Goal: Task Accomplishment & Management: Manage account settings

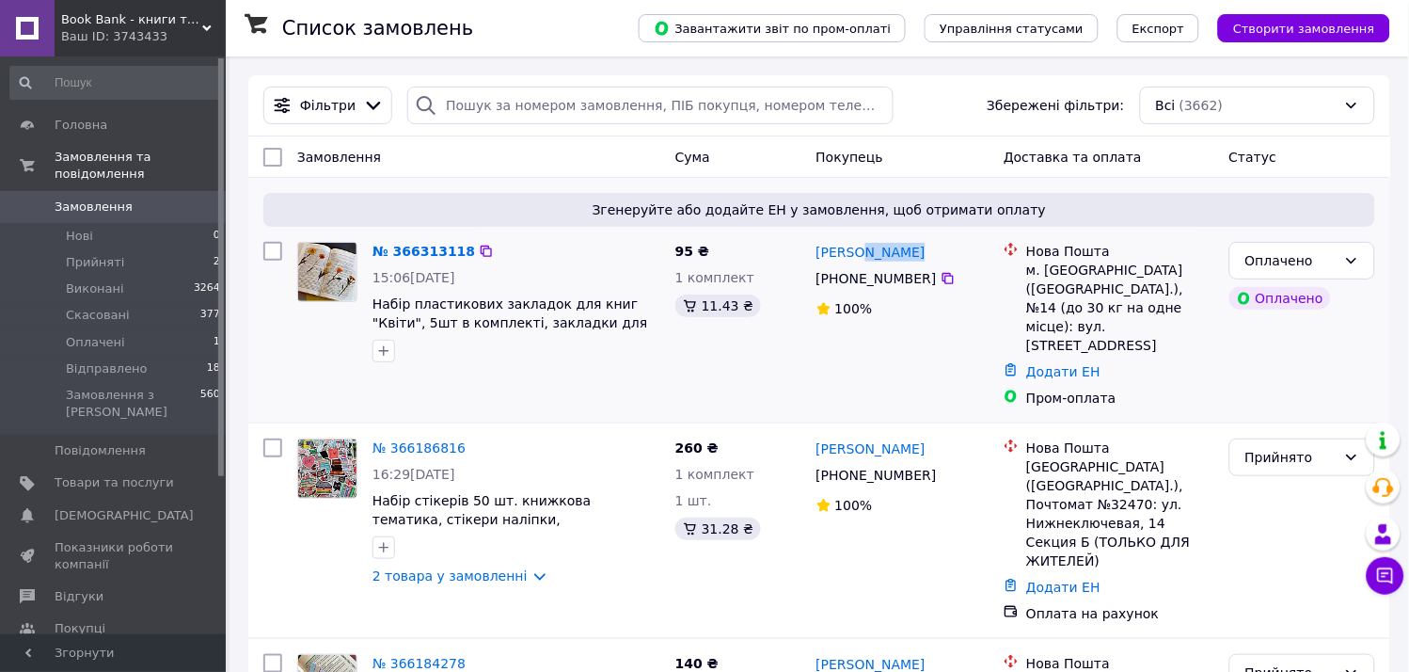
drag, startPoint x: 857, startPoint y: 256, endPoint x: 910, endPoint y: 256, distance: 53.6
click at [434, 254] on link "№ 366313118" at bounding box center [423, 251] width 103 height 15
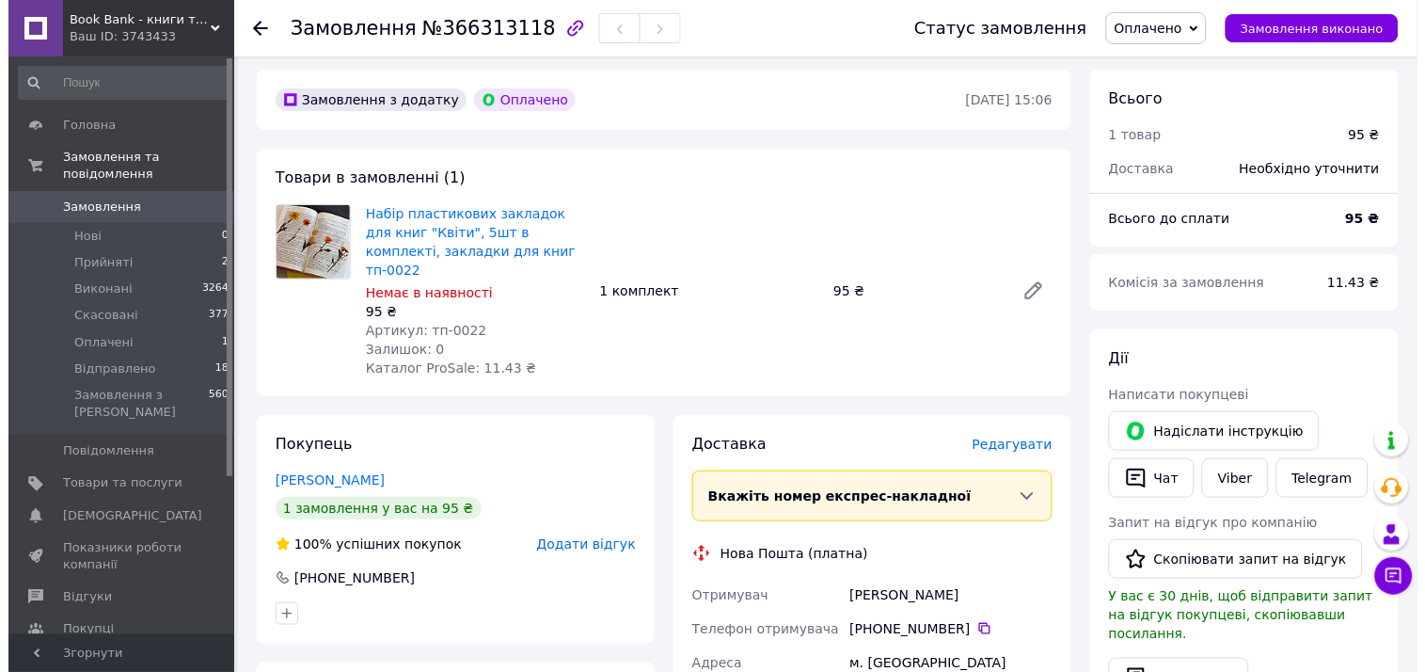
scroll to position [73, 0]
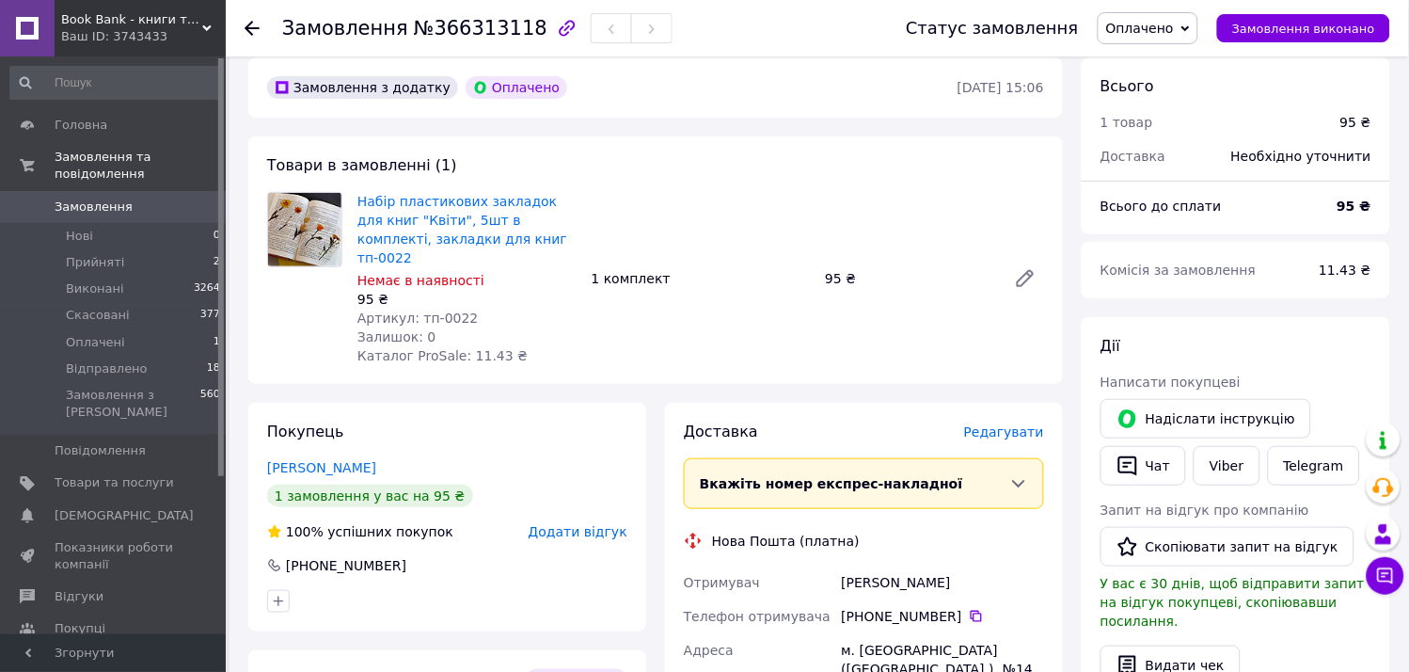
click at [1013, 424] on span "Редагувати" at bounding box center [1004, 431] width 80 height 15
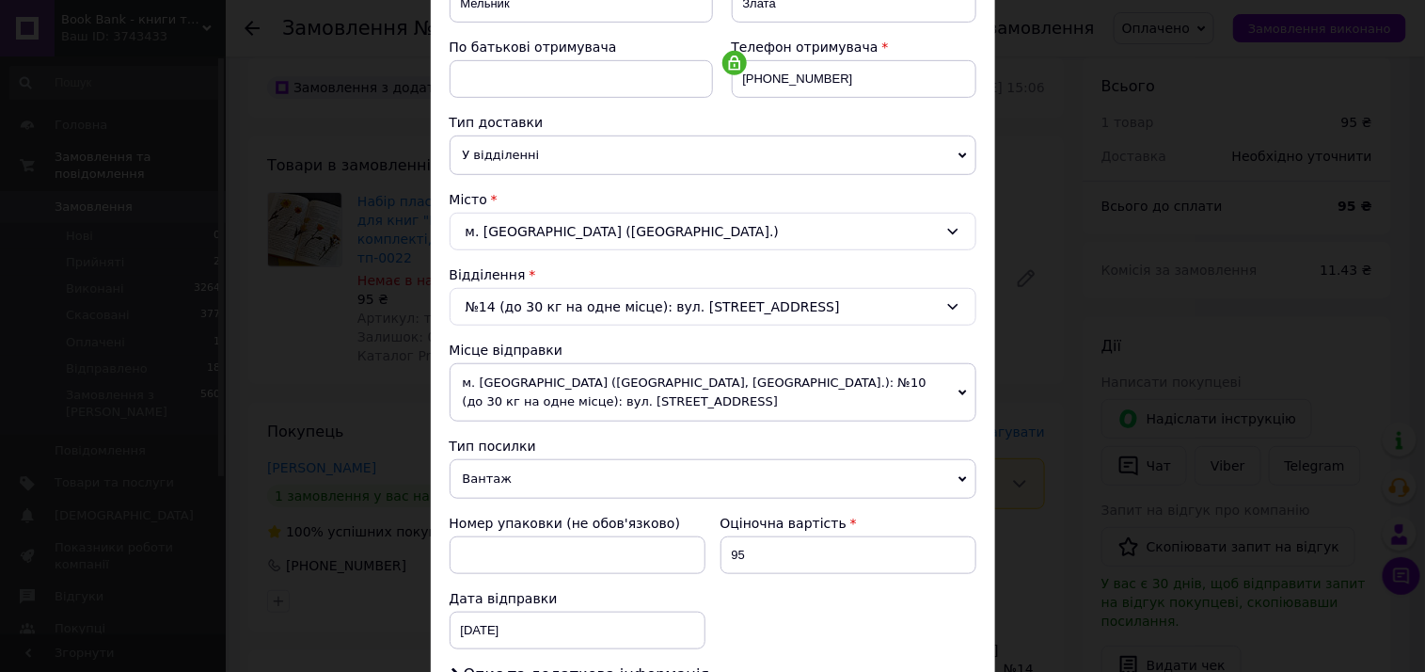
scroll to position [358, 0]
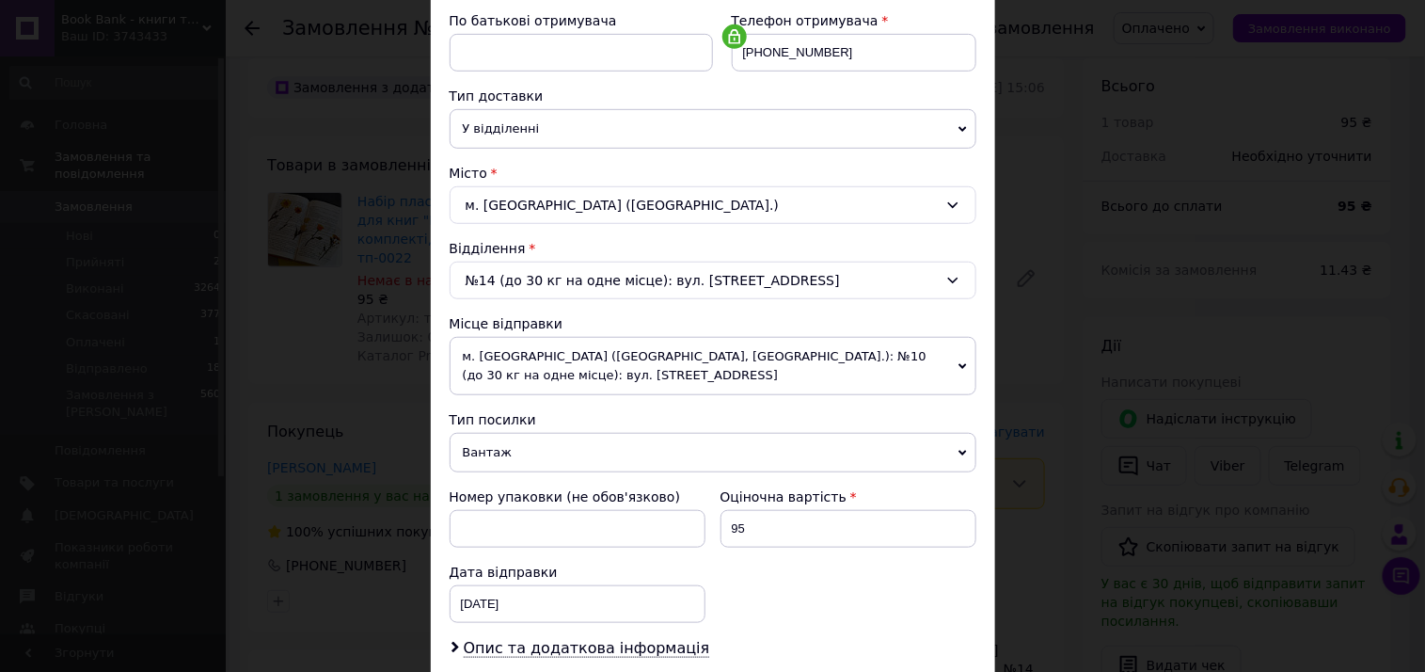
click at [556, 448] on span "Вантаж" at bounding box center [713, 453] width 527 height 40
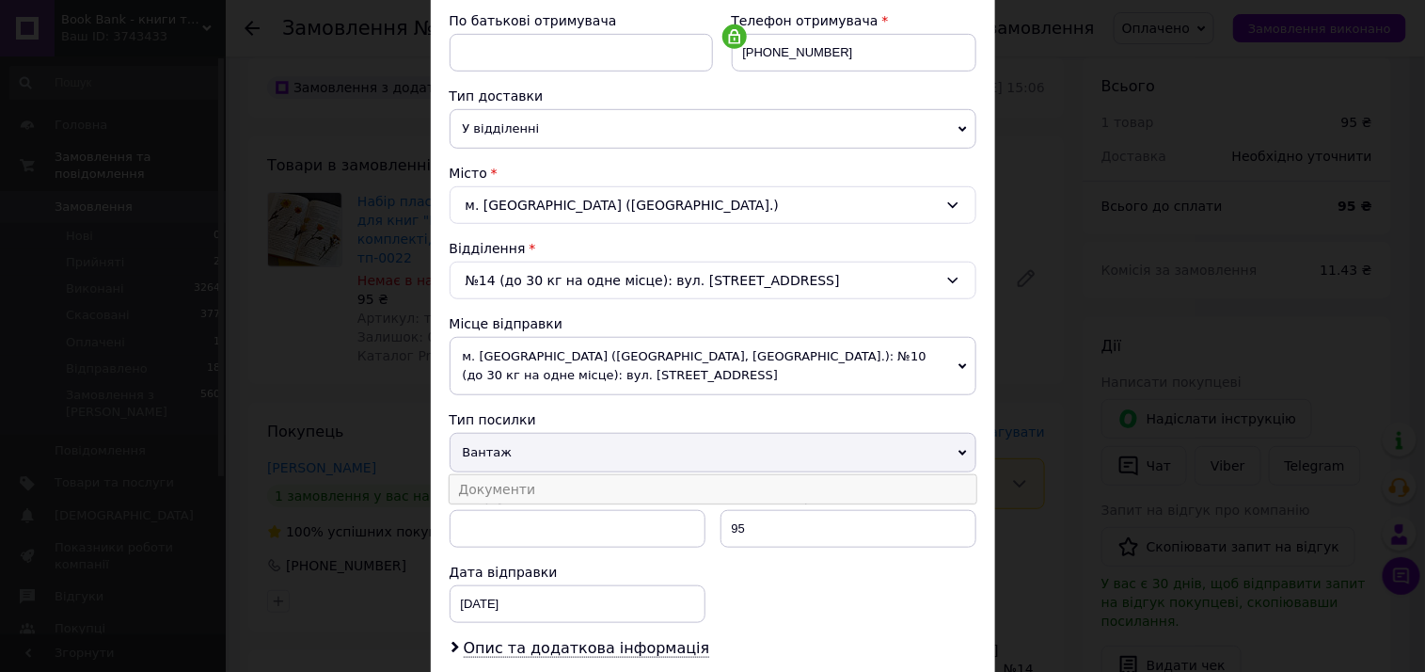
click at [547, 477] on li "Документи" at bounding box center [713, 489] width 527 height 28
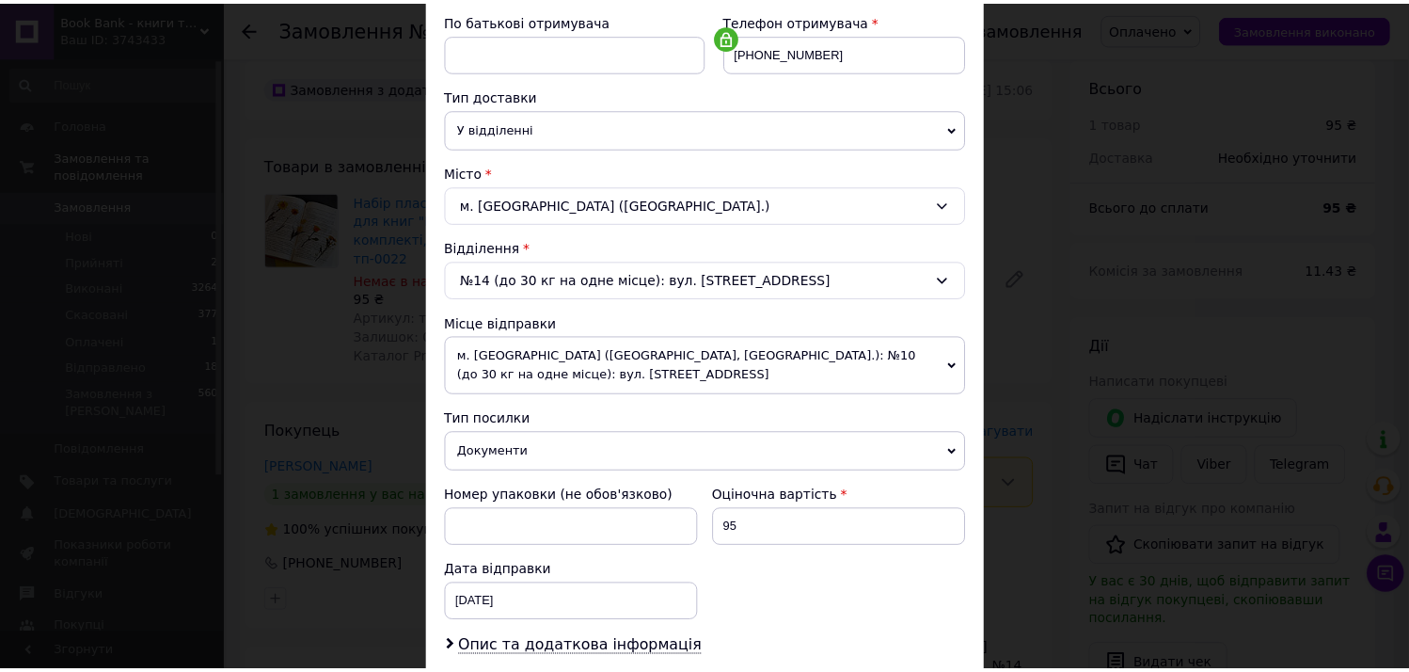
scroll to position [616, 0]
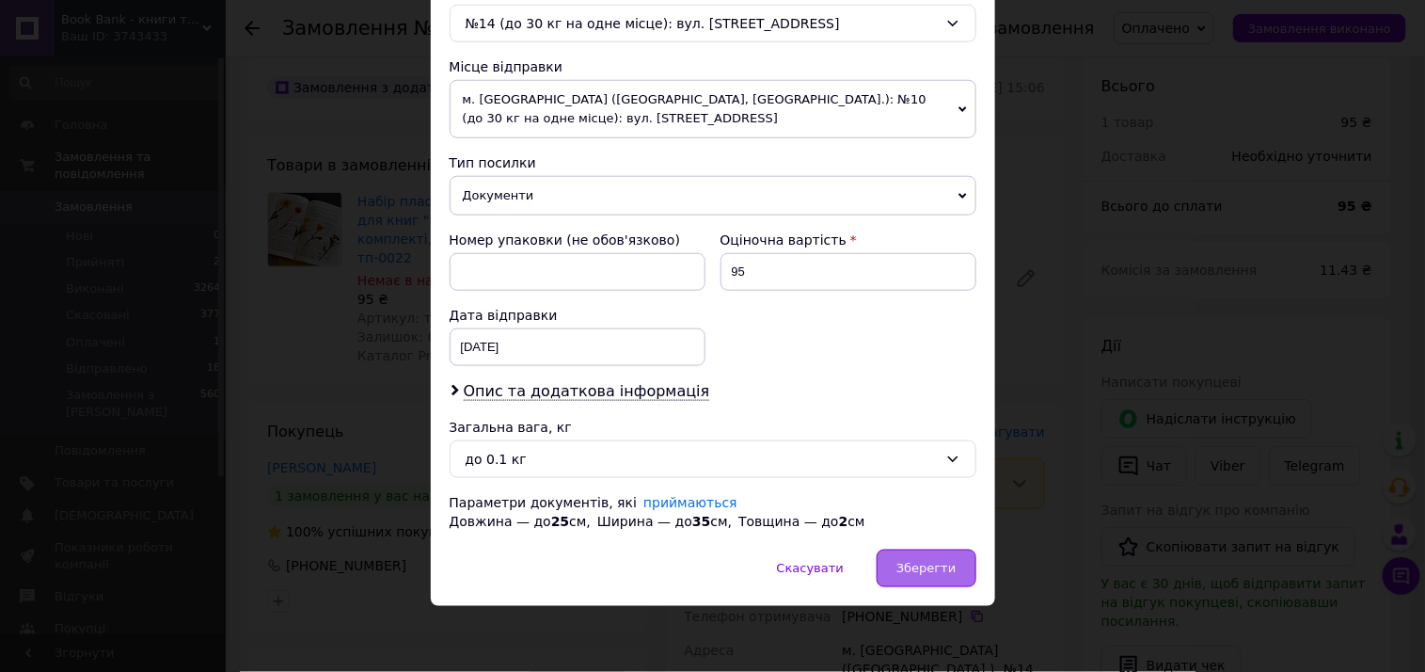
click at [910, 570] on span "Зберегти" at bounding box center [925, 568] width 59 height 14
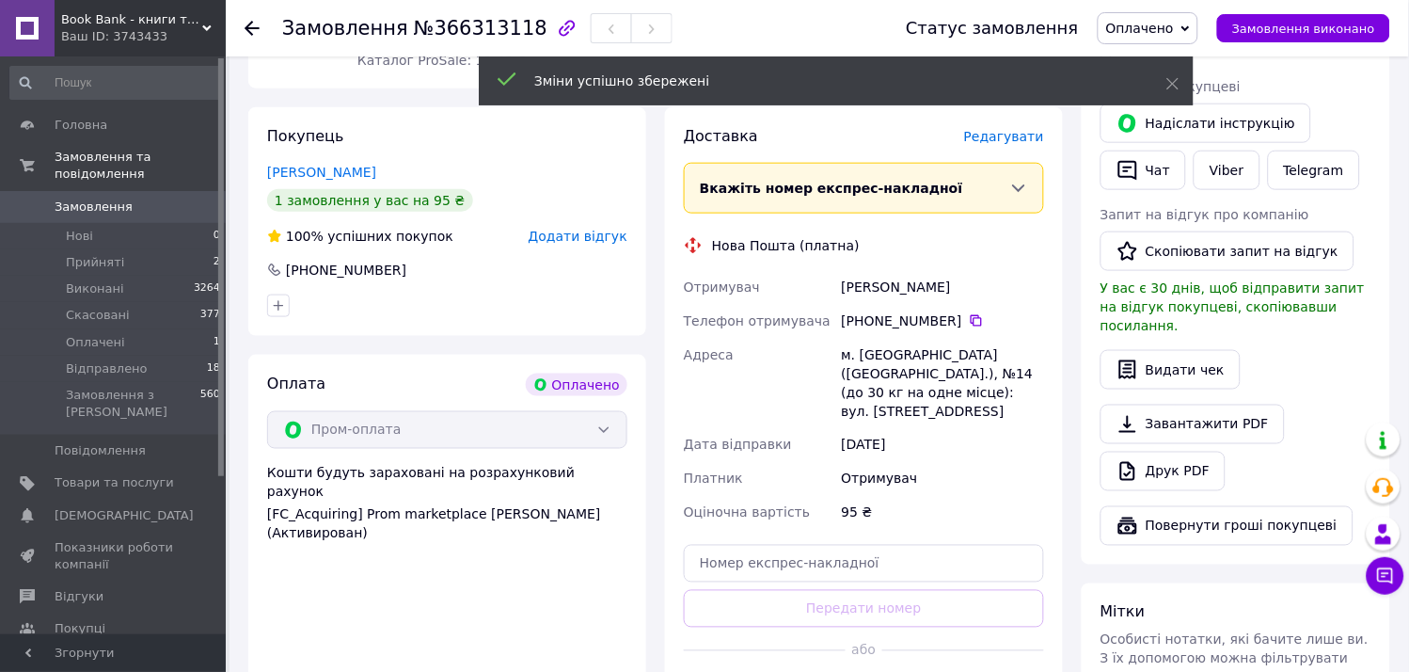
scroll to position [452, 0]
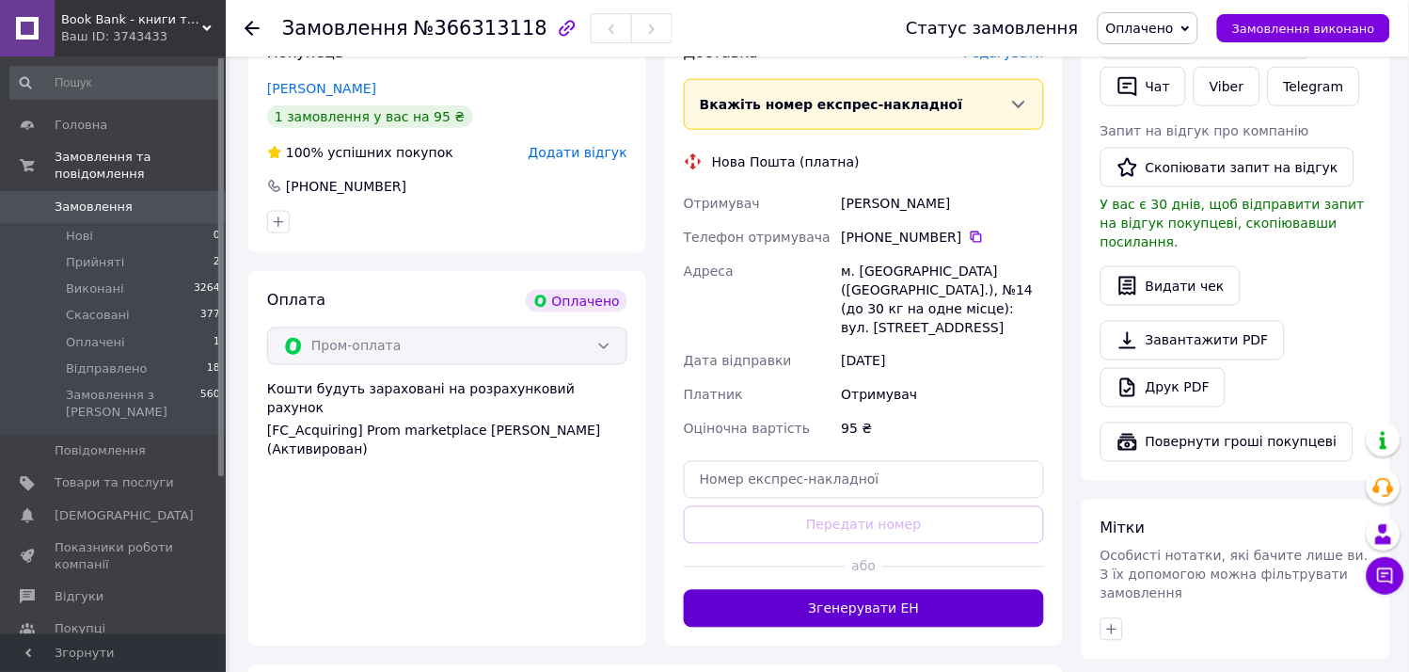
click at [935, 590] on button "Згенерувати ЕН" at bounding box center [864, 609] width 360 height 38
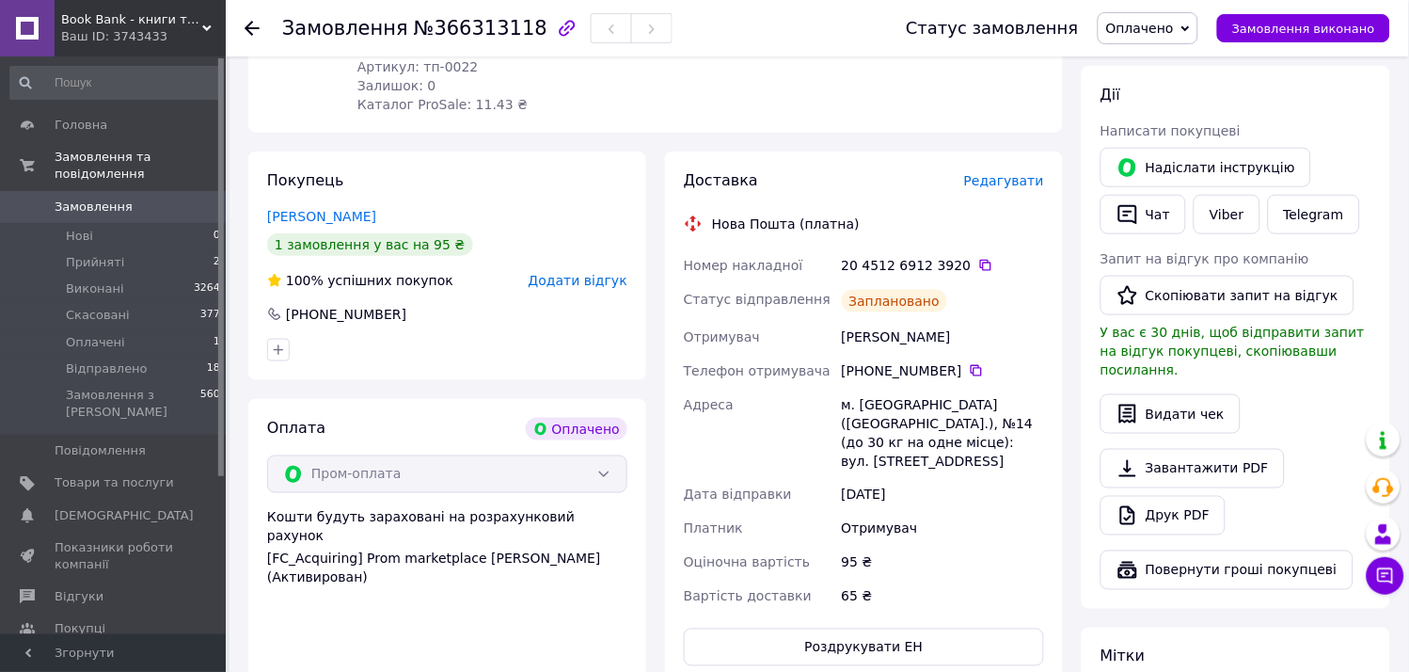
scroll to position [317, 0]
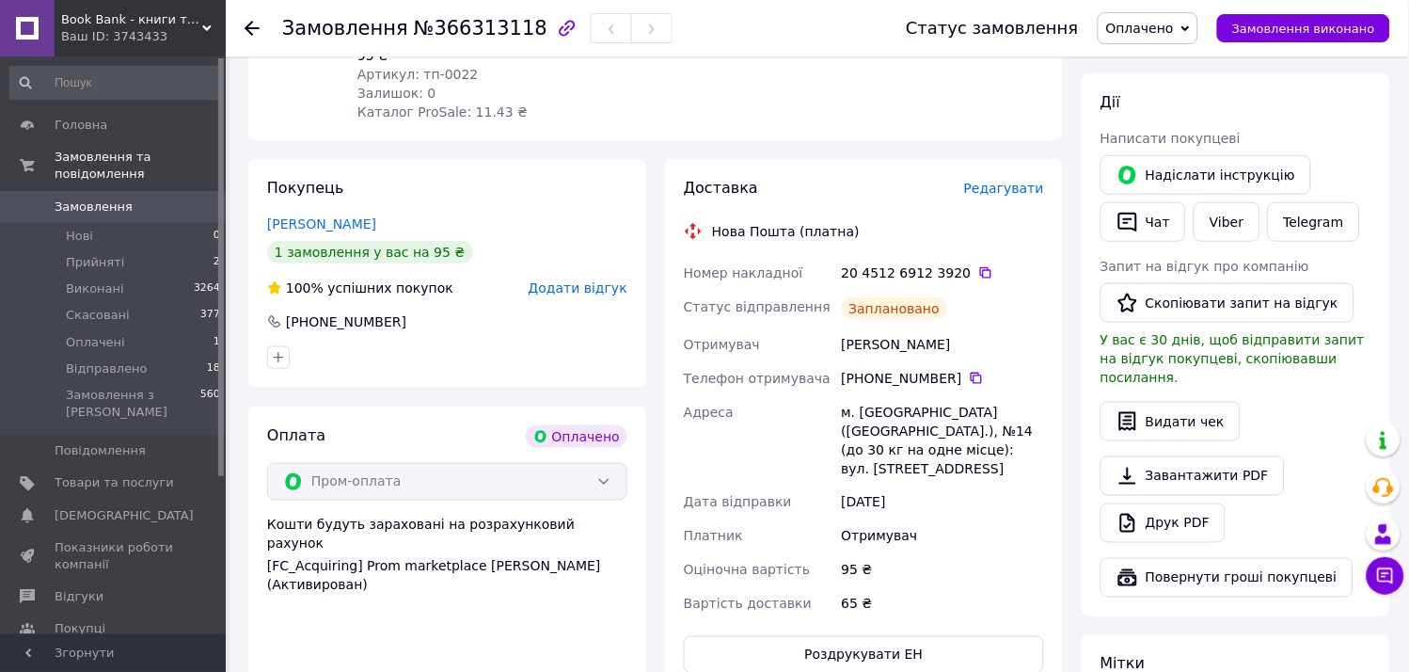
click at [967, 261] on div "20 4512 6912 3920" at bounding box center [943, 273] width 210 height 34
click at [978, 265] on icon at bounding box center [985, 272] width 15 height 15
click at [1226, 231] on link "Viber" at bounding box center [1227, 222] width 66 height 40
click at [478, 31] on span "№366313118" at bounding box center [481, 28] width 134 height 23
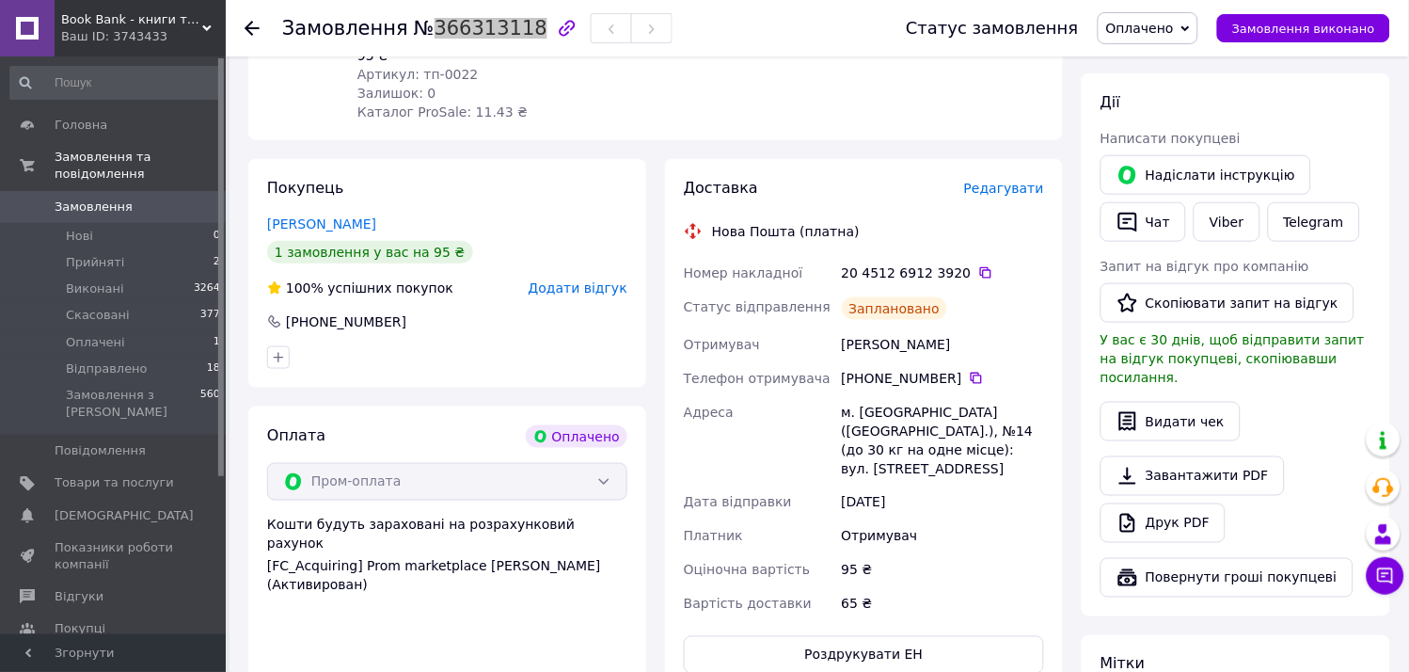
copy span "366313118"
click at [978, 265] on icon at bounding box center [985, 272] width 15 height 15
click at [152, 198] on span "Замовлення" at bounding box center [114, 206] width 119 height 17
